Goal: Task Accomplishment & Management: Use online tool/utility

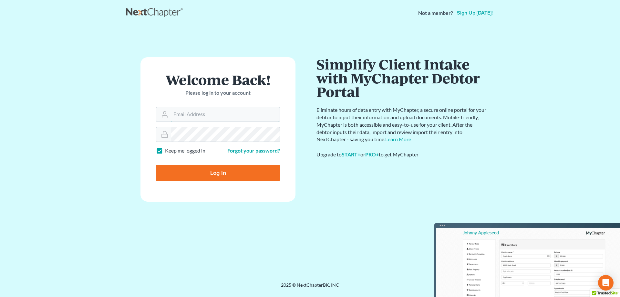
type input "[EMAIL_ADDRESS][DOMAIN_NAME]"
click at [204, 170] on input "Log In" at bounding box center [218, 173] width 124 height 16
type input "Thinking..."
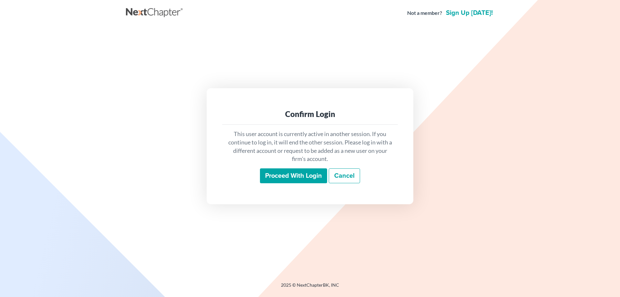
click at [293, 172] on input "Proceed with login" at bounding box center [293, 175] width 67 height 15
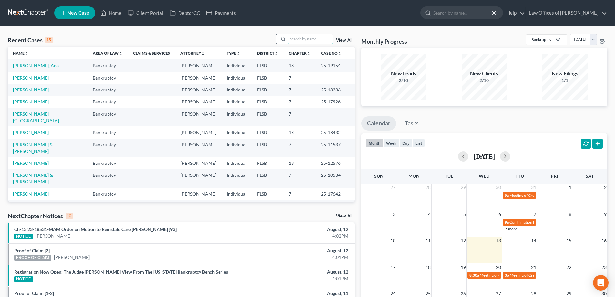
click at [311, 39] on input "search" at bounding box center [310, 38] width 45 height 9
